Goal: Find specific page/section: Find specific page/section

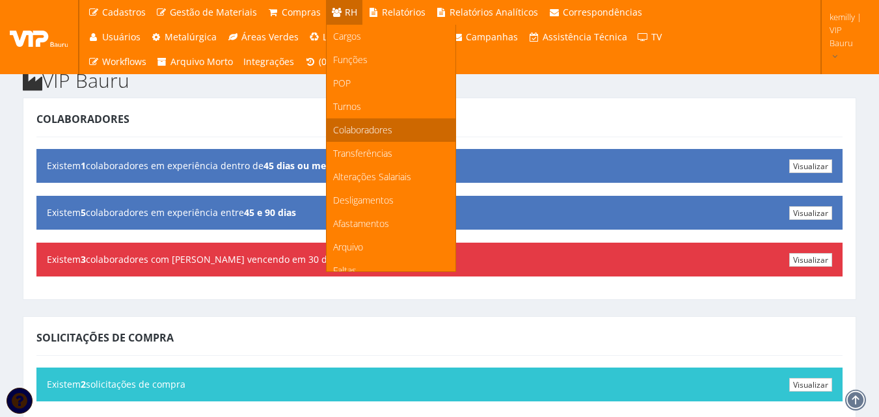
click at [351, 127] on span "Colaboradores" at bounding box center [362, 130] width 59 height 12
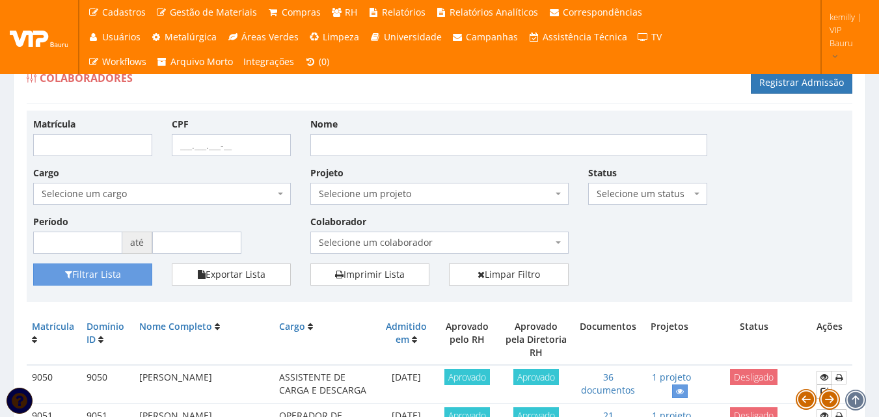
click at [366, 243] on span "Selecione um colaborador" at bounding box center [435, 242] width 233 height 13
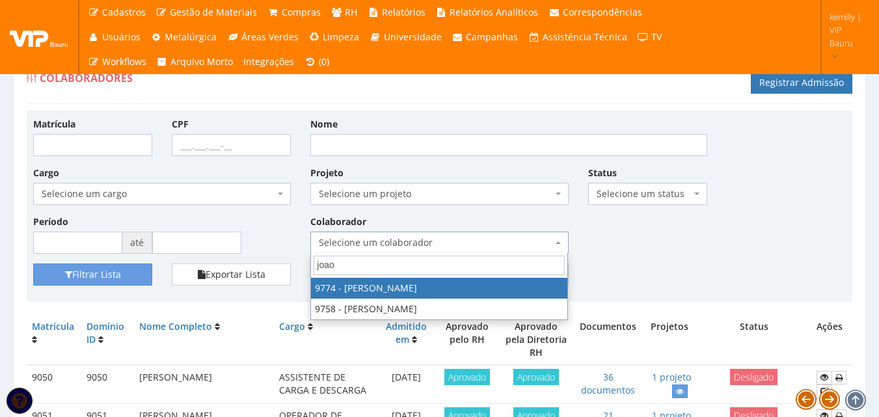
type input "joao"
select select "4079"
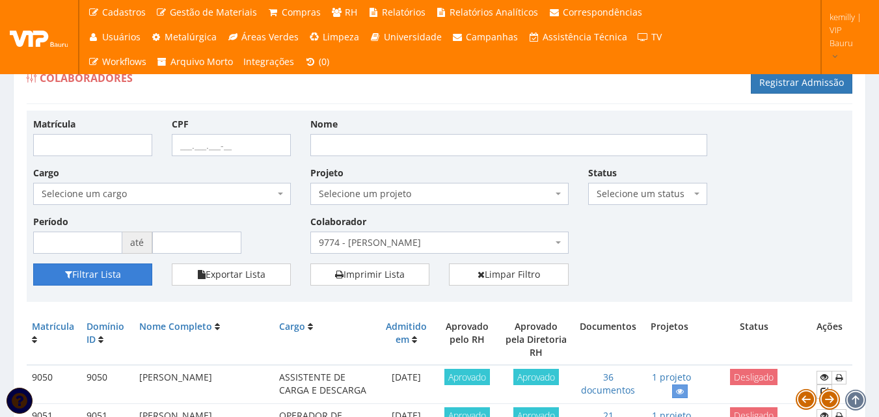
click at [132, 275] on button "Filtrar Lista" at bounding box center [92, 275] width 119 height 22
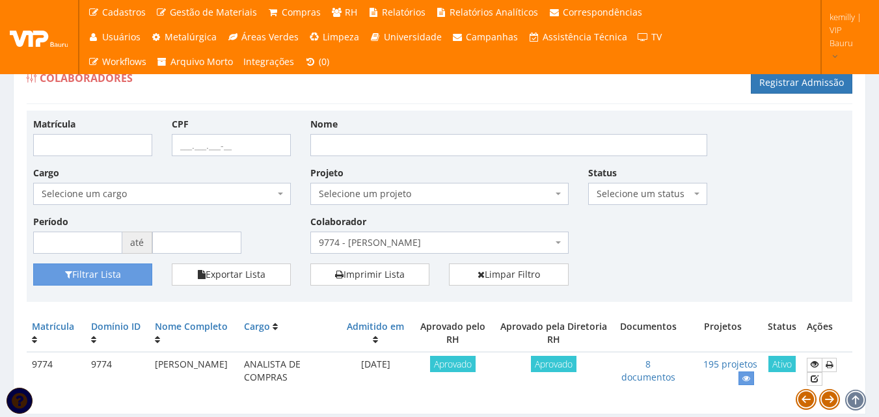
scroll to position [42, 0]
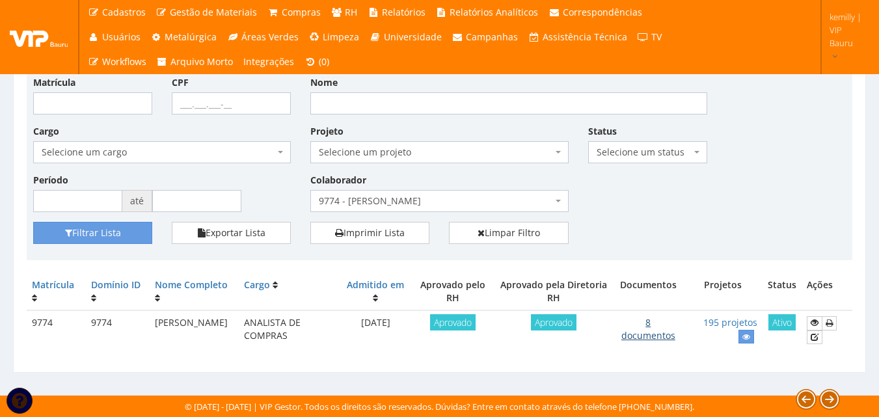
click at [654, 338] on link "8 documentos" at bounding box center [648, 328] width 54 height 25
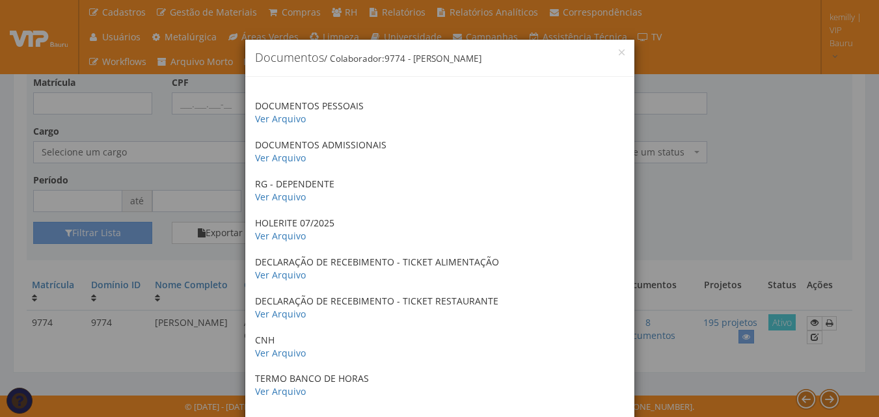
click at [725, 233] on div "× Documentos / Colaborador: 9774 - JOAO PAULO MARQUES PEREIRA DOCUMENTOS PESSOA…" at bounding box center [439, 208] width 879 height 417
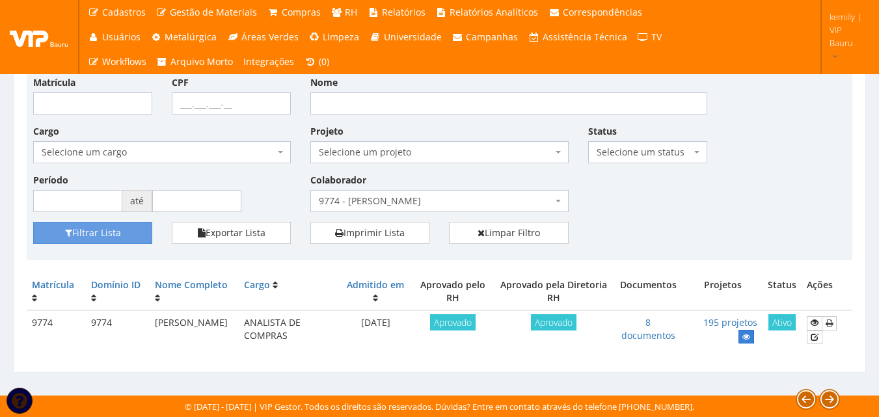
click at [745, 338] on icon at bounding box center [746, 337] width 8 height 9
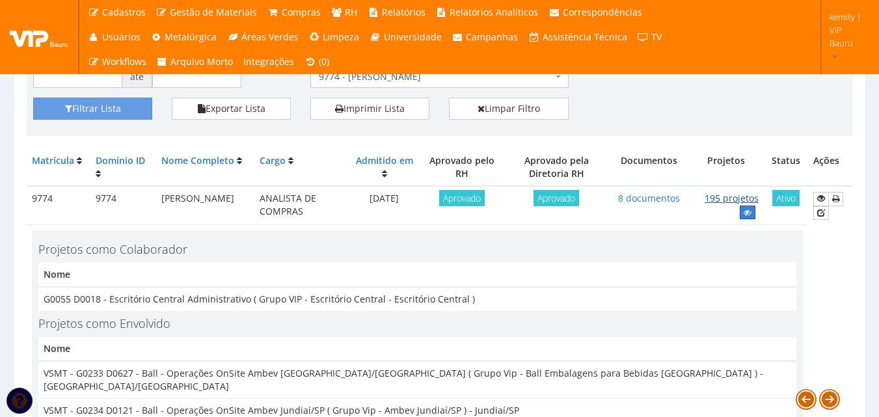
scroll to position [172, 0]
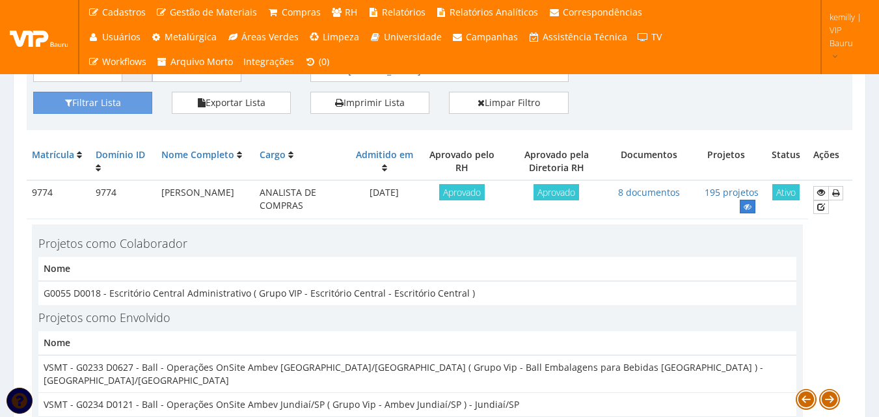
click at [744, 210] on link at bounding box center [748, 207] width 16 height 14
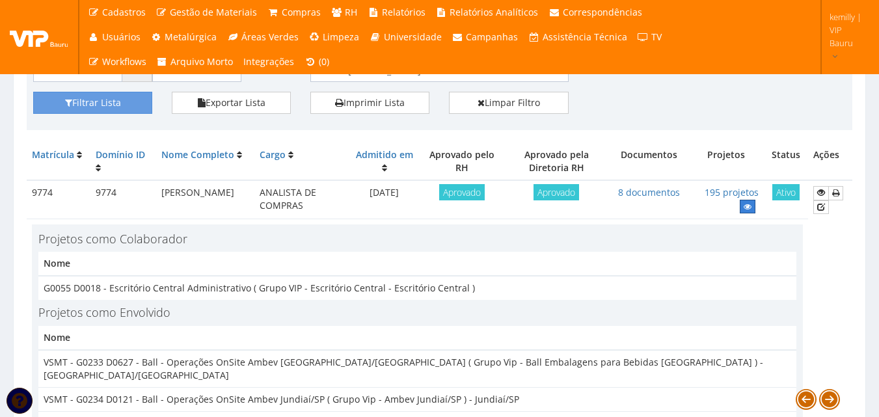
scroll to position [42, 0]
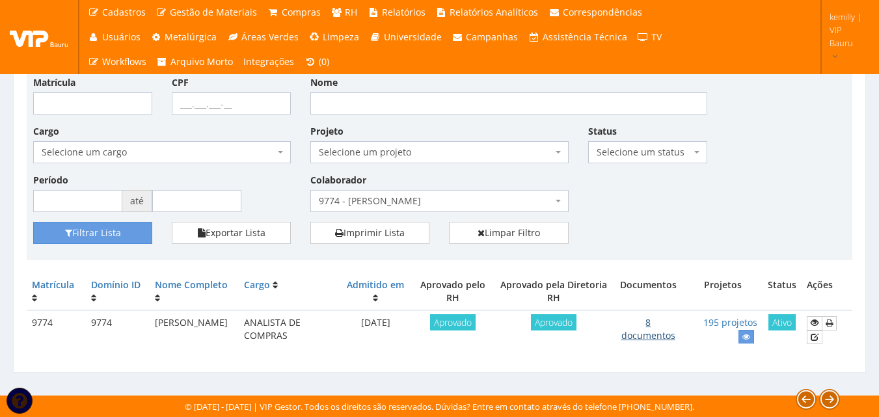
click at [652, 335] on link "8 documentos" at bounding box center [648, 328] width 54 height 25
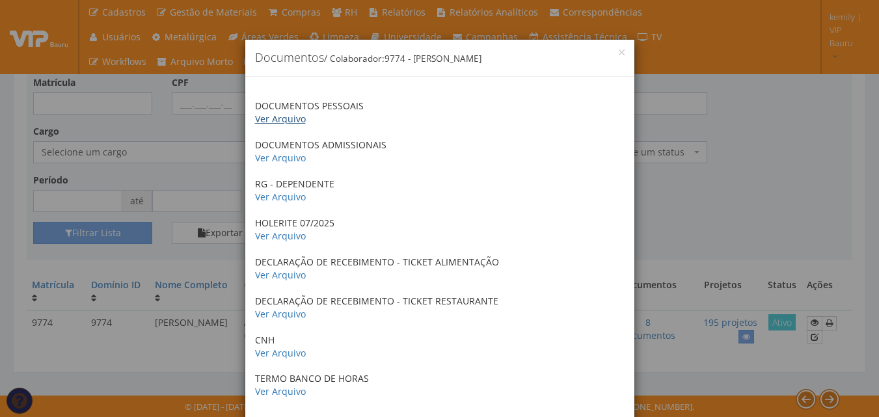
click at [271, 118] on link "Ver Arquivo" at bounding box center [280, 119] width 51 height 12
click at [283, 195] on link "Ver Arquivo" at bounding box center [280, 197] width 51 height 12
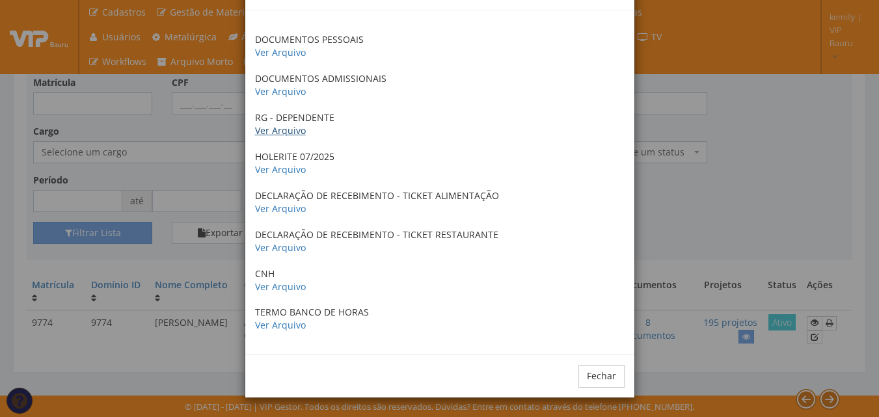
scroll to position [67, 0]
click at [275, 208] on link "Ver Arquivo" at bounding box center [280, 208] width 51 height 12
click at [280, 90] on link "Ver Arquivo" at bounding box center [280, 91] width 51 height 12
click at [739, 205] on div "× Documentos / Colaborador: 9774 - JOAO PAULO MARQUES PEREIRA DOCUMENTOS PESSOA…" at bounding box center [439, 208] width 879 height 417
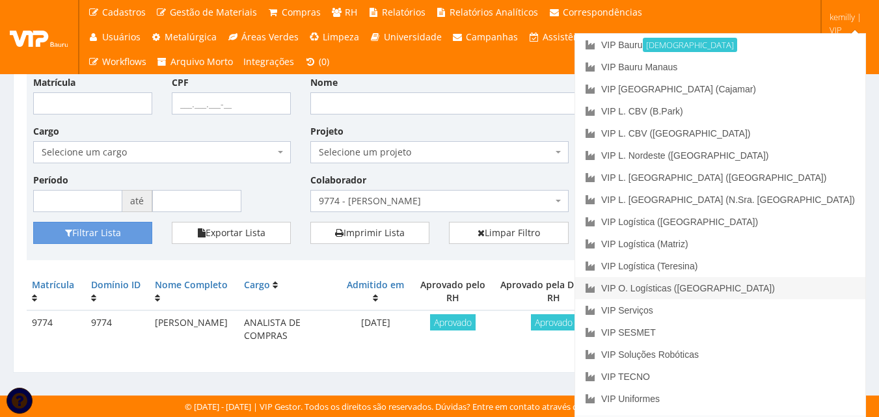
click at [802, 290] on link "VIP O. Logísticas ([GEOGRAPHIC_DATA])" at bounding box center [720, 288] width 290 height 22
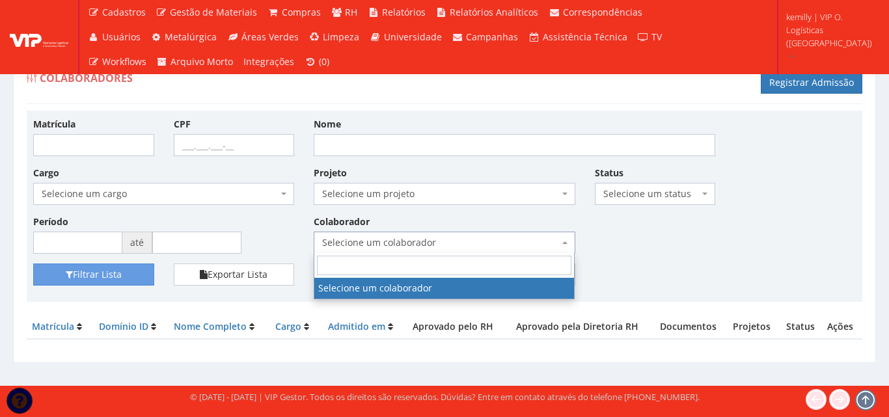
click at [448, 244] on span "Selecione um colaborador" at bounding box center [440, 242] width 236 height 13
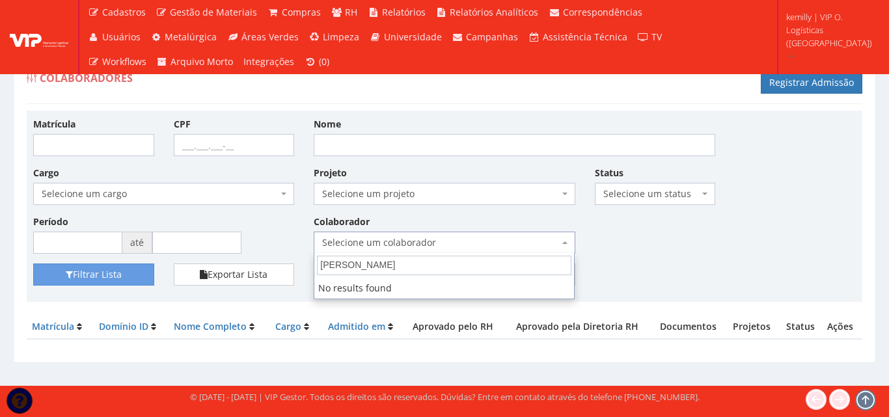
type input "[PERSON_NAME]"
click at [353, 148] on input "Nome" at bounding box center [515, 145] width 402 height 22
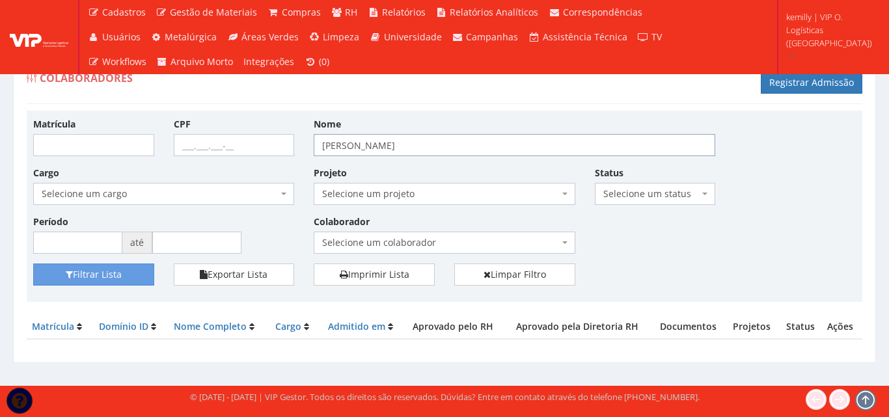
type input "[PERSON_NAME]"
click at [33, 264] on button "Filtrar Lista" at bounding box center [93, 275] width 121 height 22
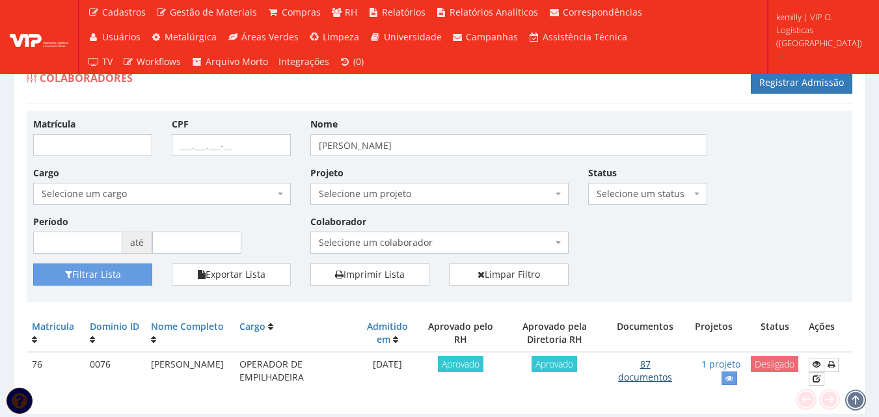
click at [657, 381] on link "87 documentos" at bounding box center [645, 370] width 54 height 25
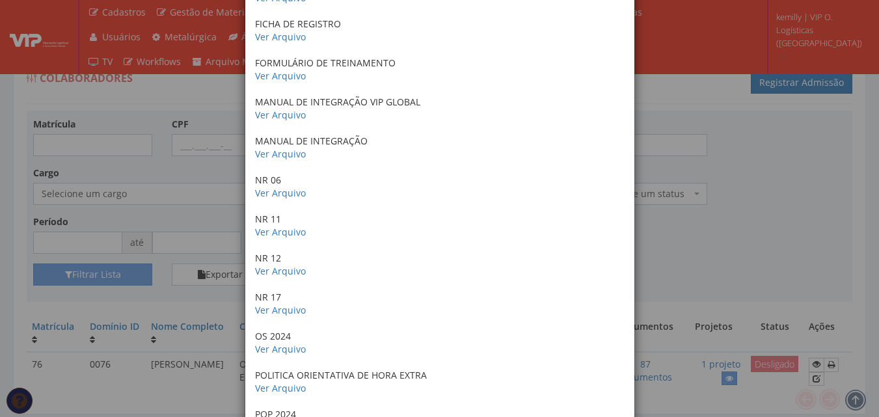
scroll to position [1106, 0]
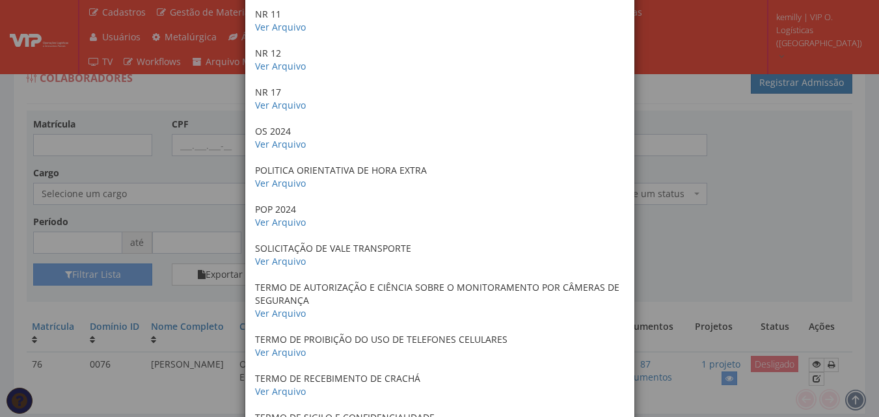
click at [800, 186] on div "× Documentos / Colaborador: 76 - JOSENALDO DE SOUSA SOARES ANTECEDENTES CRIMINA…" at bounding box center [439, 208] width 879 height 417
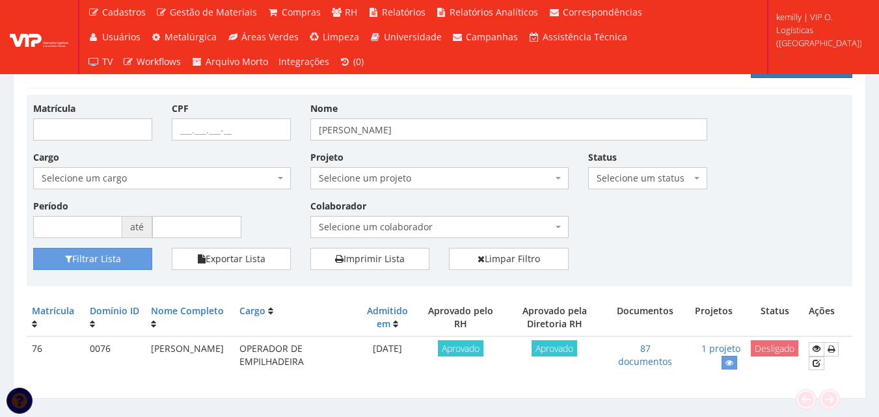
scroll to position [0, 0]
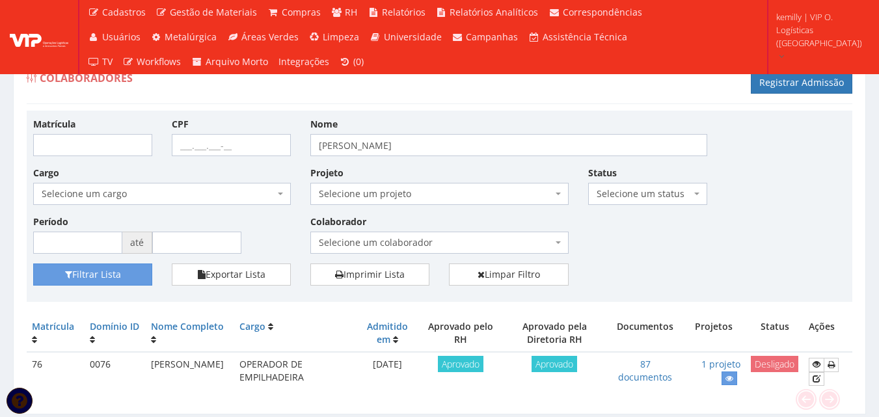
drag, startPoint x: 412, startPoint y: 90, endPoint x: 431, endPoint y: 180, distance: 92.5
drag, startPoint x: 688, startPoint y: 239, endPoint x: 775, endPoint y: 201, distance: 95.3
click at [775, 201] on div "Matrícula CPF Nome josenaldo Cargo Selecione um cargo G1533 D0005 - 3421-05 - A…" at bounding box center [439, 190] width 832 height 146
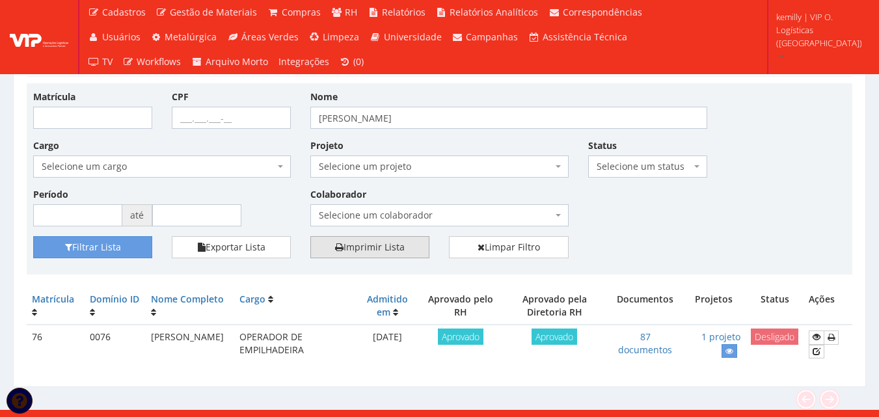
scroll to position [42, 0]
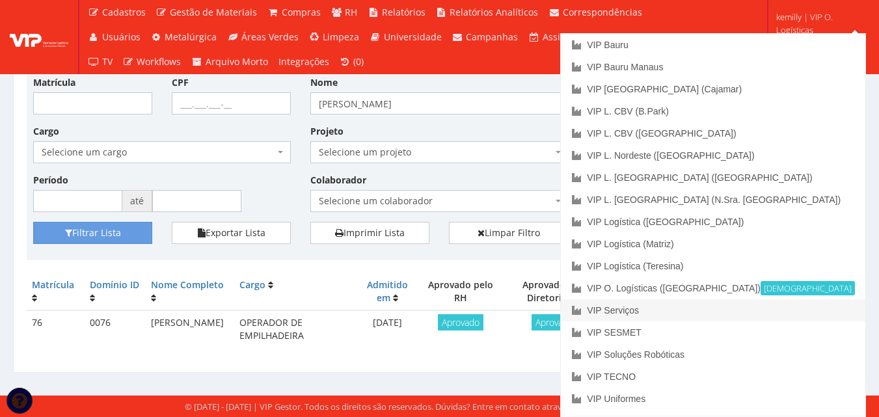
click at [755, 312] on link "VIP Serviços" at bounding box center [713, 310] width 305 height 22
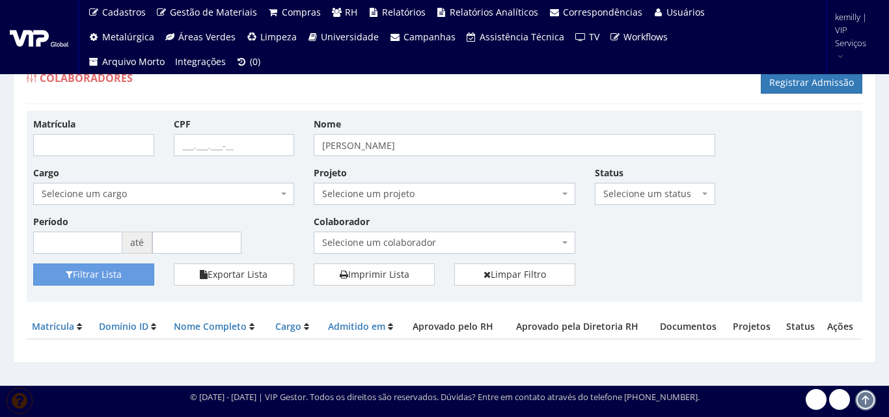
click at [263, 142] on div "Matrícula CPF Nome josenaldo Cargo Selecione um cargo G0610 D0029 - 4110-05 - A…" at bounding box center [444, 190] width 842 height 146
type input "[PERSON_NAME]"
click at [33, 264] on button "Filtrar Lista" at bounding box center [93, 275] width 121 height 22
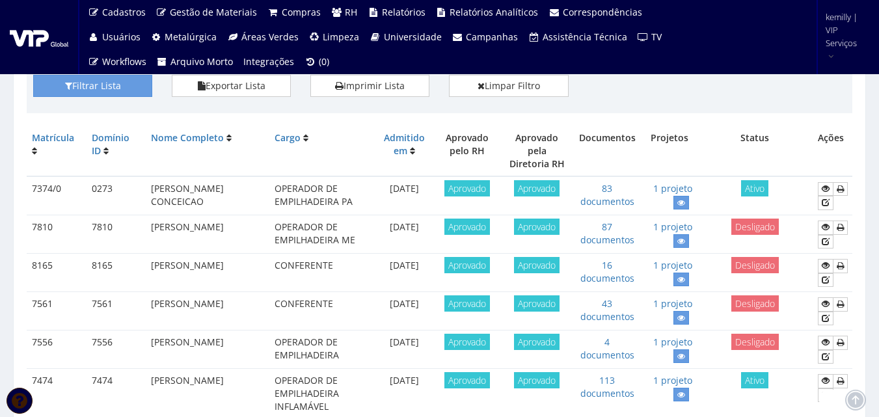
scroll to position [195, 0]
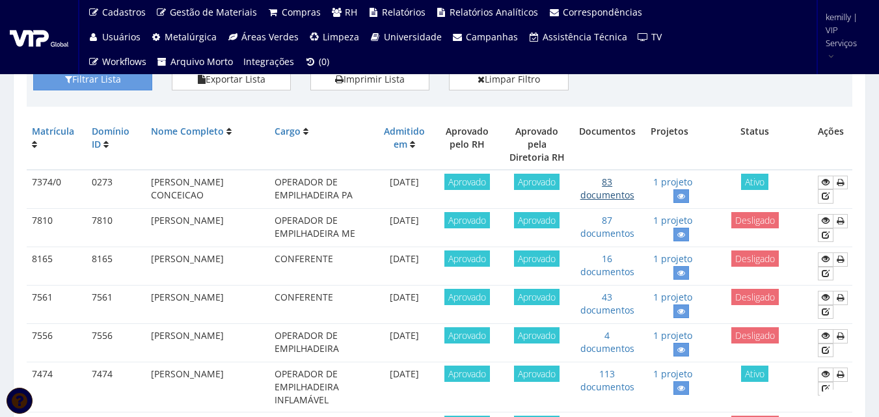
click at [616, 182] on link "83 documentos" at bounding box center [607, 188] width 54 height 25
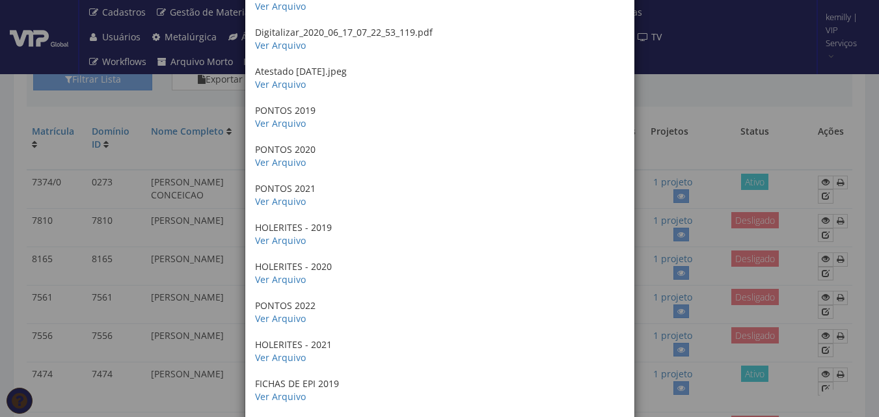
scroll to position [846, 0]
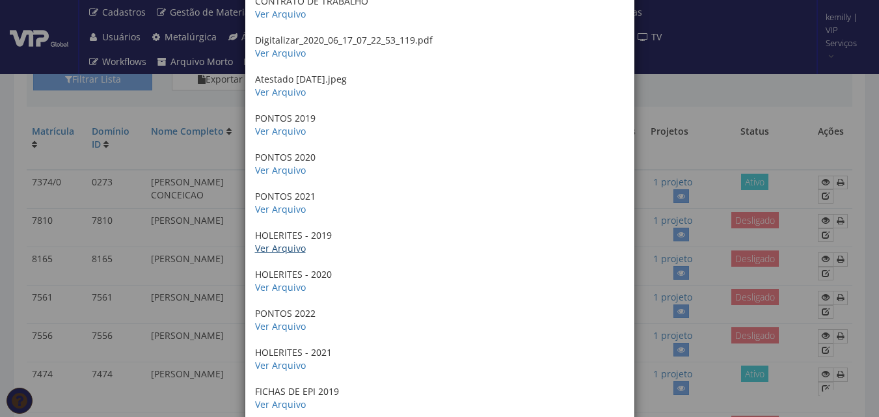
click at [273, 254] on link "Ver Arquivo" at bounding box center [280, 248] width 51 height 12
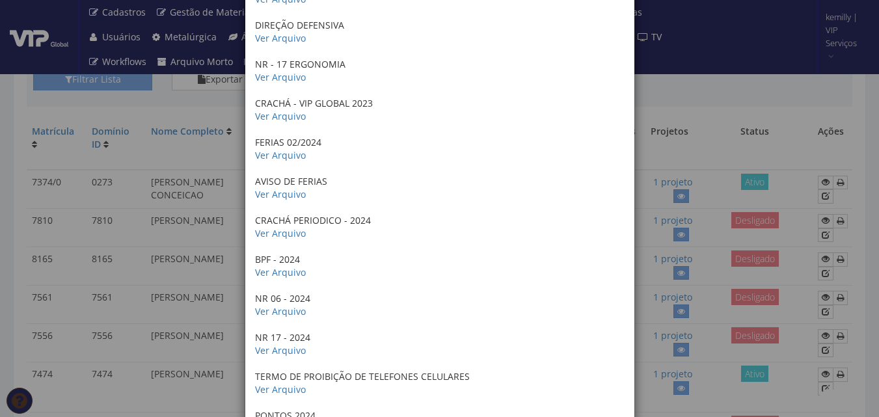
scroll to position [2473, 0]
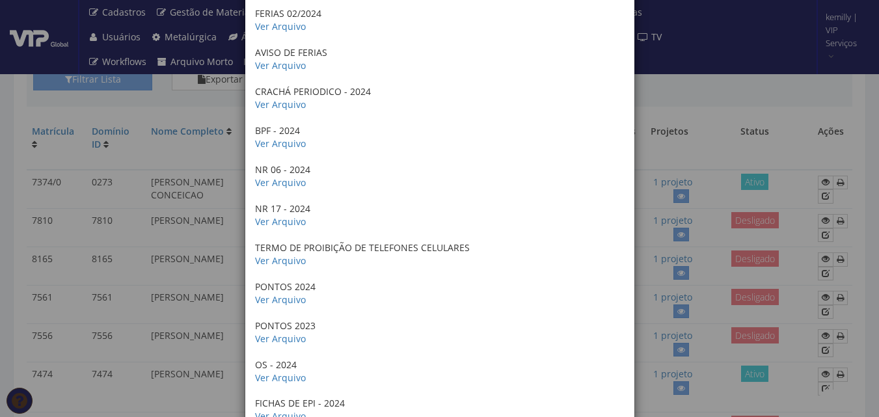
click at [140, 205] on div "× Documentos / Colaborador: 7374/0 - [PERSON_NAME] CONCEICAO COMPROVANTE DE END…" at bounding box center [439, 208] width 879 height 417
